Goal: Complete application form

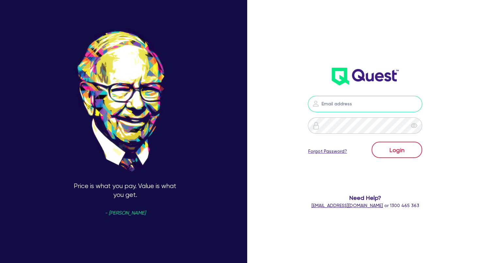
type input "[EMAIL_ADDRESS][DOMAIN_NAME]"
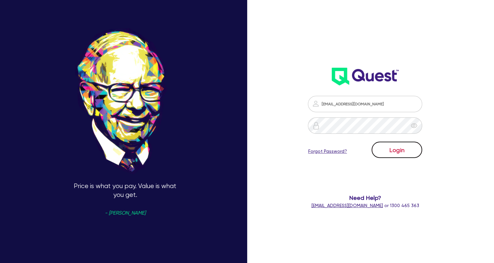
click at [396, 152] on button "Login" at bounding box center [397, 149] width 51 height 16
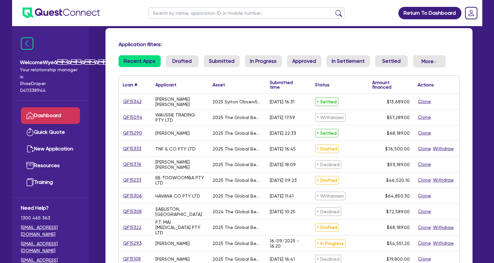
scroll to position [65, 0]
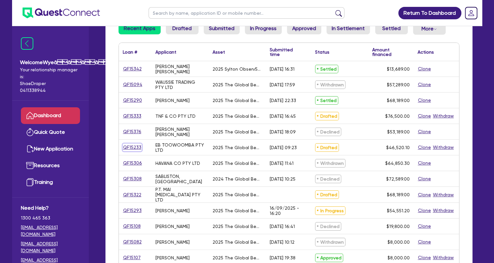
click at [131, 148] on link "QF15233" at bounding box center [132, 147] width 19 height 8
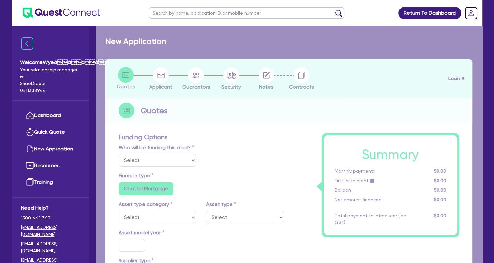
select select "Quest Finance - Own Book"
select select "SECONDARY_ASSETS"
type input "2025"
radio input "true"
type input "46,520.1"
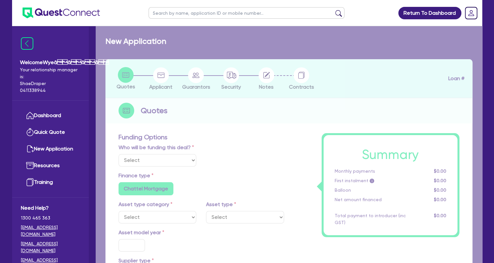
type input "4"
type input "1,860.8"
type input "17.95"
select select "MEDICAL_DENTAL_LABORATORY_EQUIPMENT"
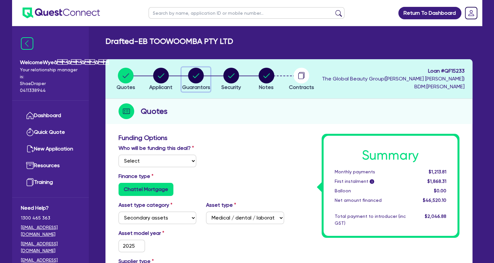
click at [194, 82] on circle "button" at bounding box center [196, 76] width 16 height 16
select select "MRS"
select select "QLD"
select select "MARRIED"
select select "CASH"
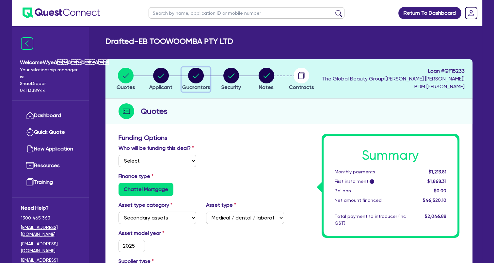
select select "PROPERTY"
select select "VEHICLE"
select select "HOUSEHOLD_PERSONAL"
select select "MORTGAGE"
select select "VEHICLE_LOAN"
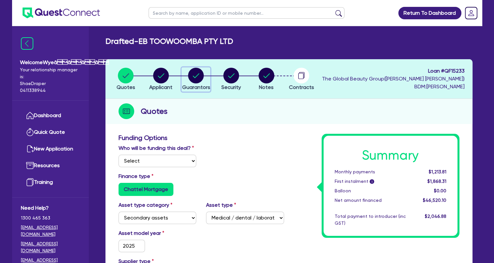
select select "CREDIT_CARD"
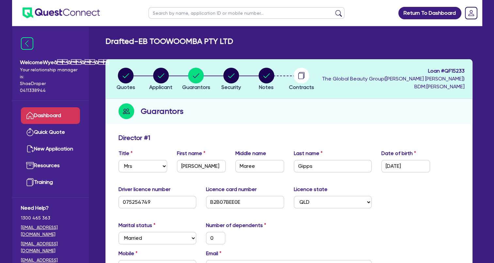
click at [44, 115] on link "Dashboard" at bounding box center [50, 115] width 59 height 17
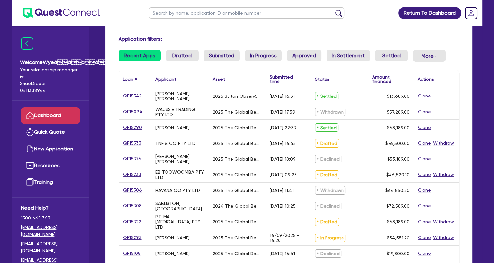
scroll to position [33, 0]
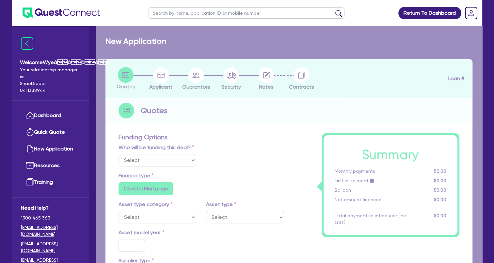
select select "Quest Finance - Own Book"
select select "TERTIARY_ASSETS"
type input "2025"
radio input "true"
type input "85,767"
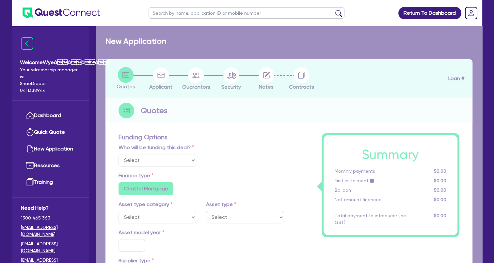
type input "9,267"
type input "4"
type input "3,060"
type input "17.95"
select select "BEAUTY_EQUIPMENT"
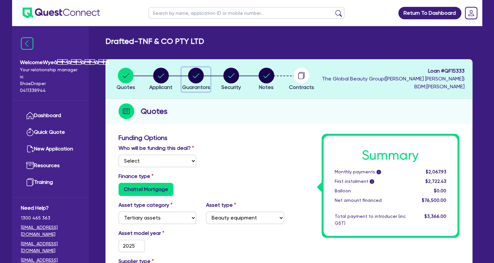
click at [192, 79] on circle "button" at bounding box center [196, 76] width 16 height 16
select select "MRS"
select select "QLD"
select select "MARRIED"
select select "QLD"
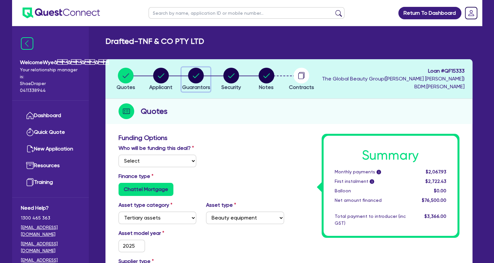
select select "CASH"
select select "HOUSEHOLD_PERSONAL"
select select "VEHICLE"
select select "PROPERTY"
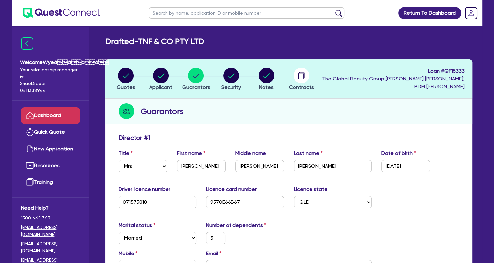
click at [58, 116] on link "Dashboard" at bounding box center [50, 115] width 59 height 17
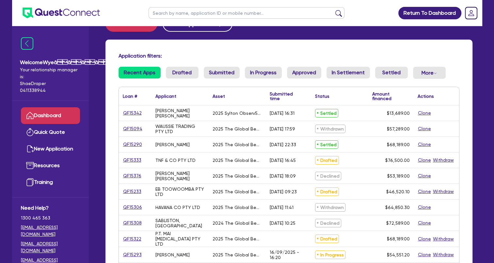
scroll to position [33, 0]
